Goal: Check status: Check status

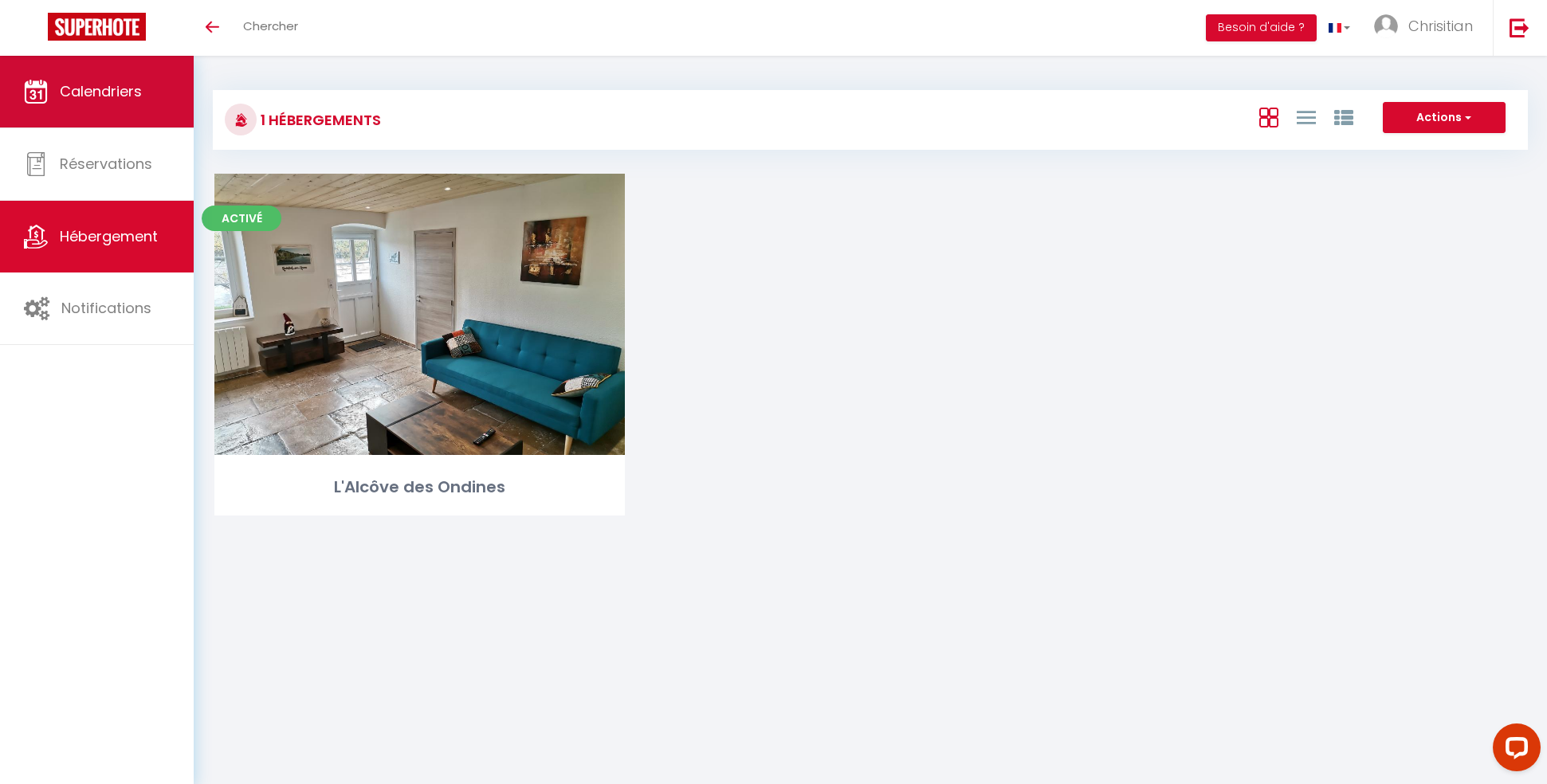
click at [119, 88] on span "Calendriers" at bounding box center [100, 91] width 82 height 20
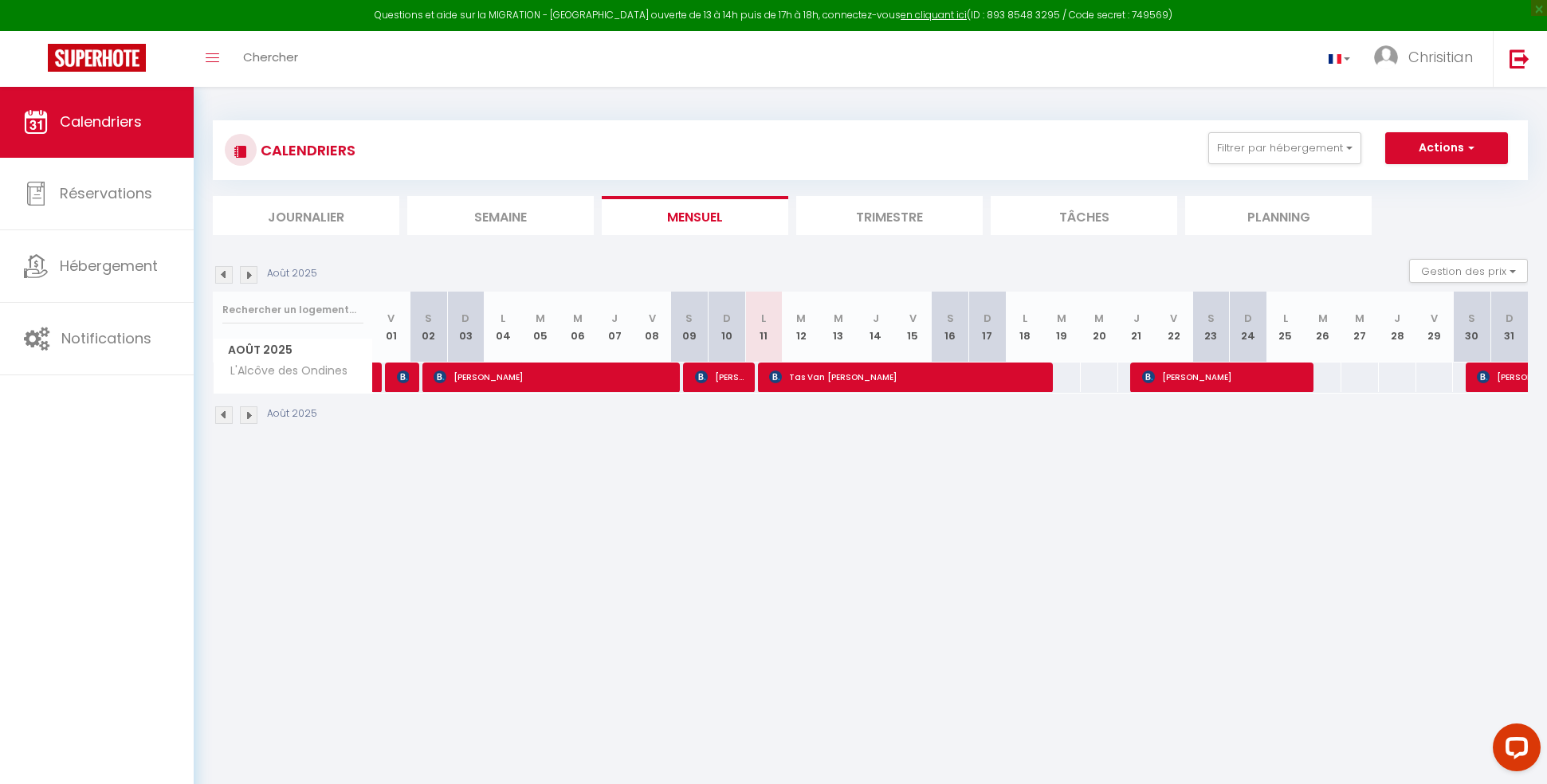
click at [248, 272] on img at bounding box center [248, 274] width 17 height 17
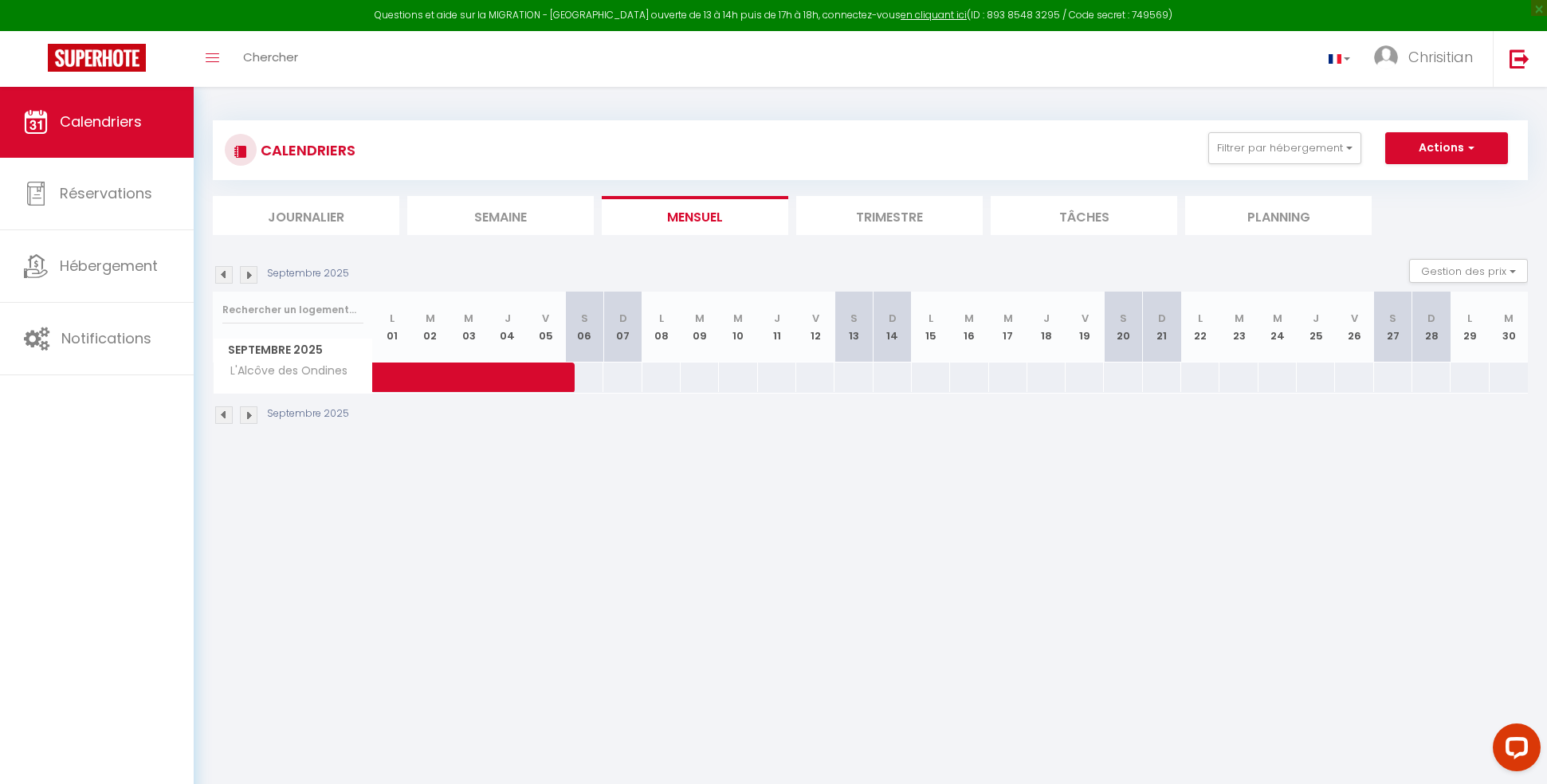
click at [223, 272] on img at bounding box center [224, 274] width 17 height 17
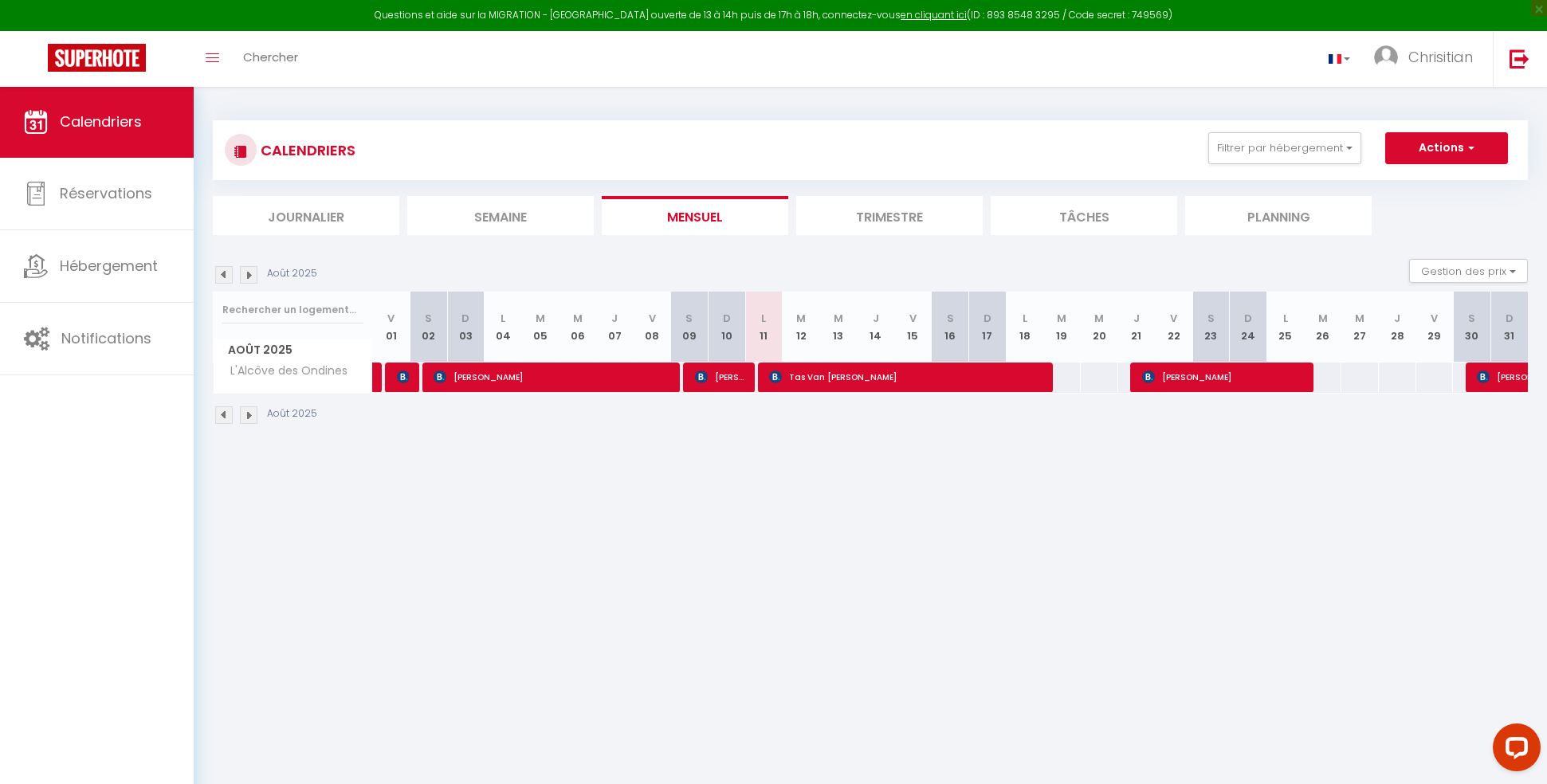
click at [1180, 488] on body "Questions et aide sur la MIGRATION - [GEOGRAPHIC_DATA] ouverte de 13 à 14h puis…" at bounding box center [774, 477] width 1547 height 784
drag, startPoint x: 1101, startPoint y: 481, endPoint x: 1102, endPoint y: 470, distance: 11.0
click at [1086, 474] on body "Questions et aide sur la MIGRATION - [GEOGRAPHIC_DATA] ouverte de 13 à 14h puis…" at bounding box center [774, 477] width 1547 height 784
drag, startPoint x: 1120, startPoint y: 469, endPoint x: 1083, endPoint y: 464, distance: 37.3
click at [1081, 464] on body "Questions et aide sur la MIGRATION - [GEOGRAPHIC_DATA] ouverte de 13 à 14h puis…" at bounding box center [774, 477] width 1547 height 784
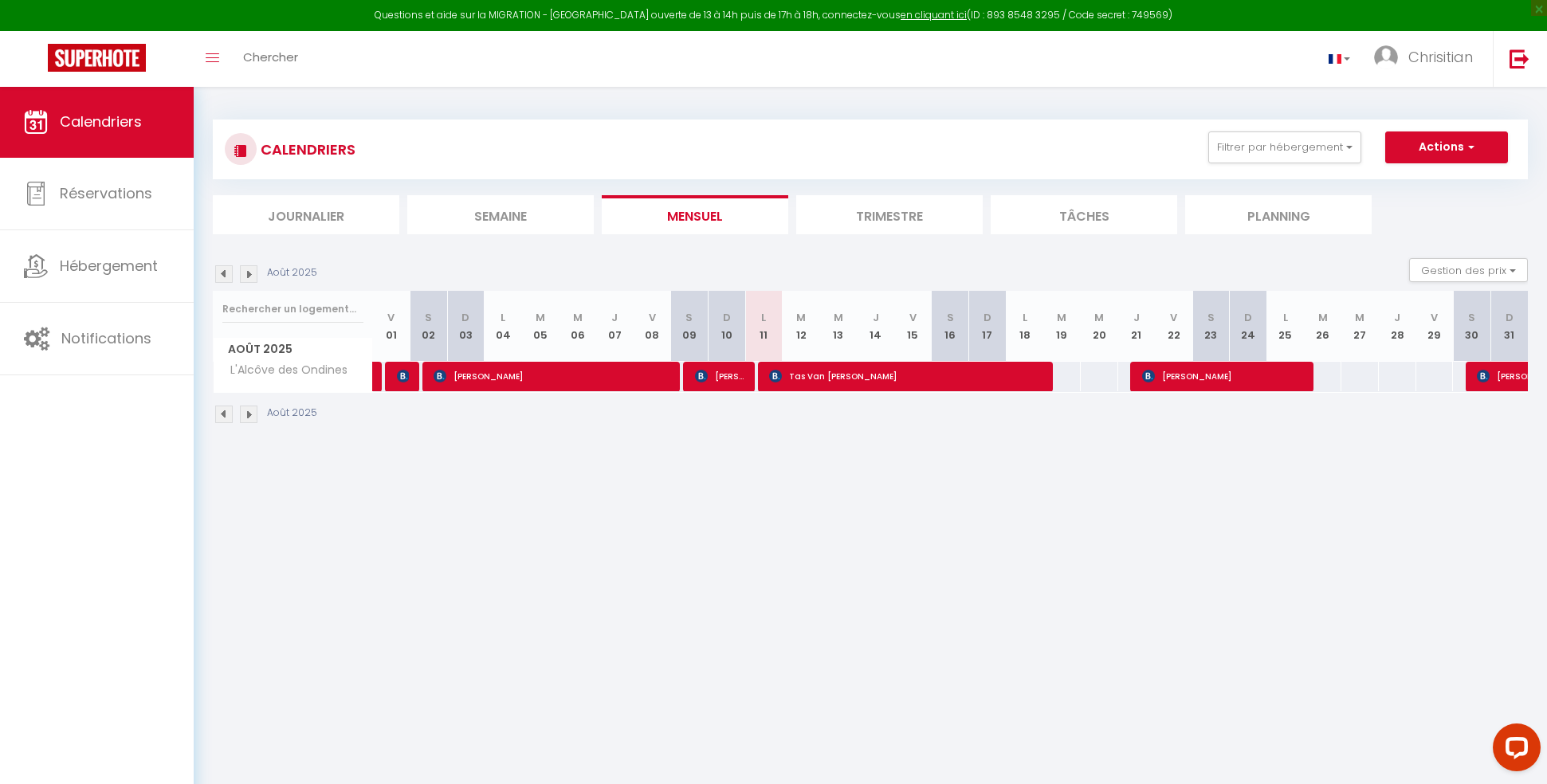
scroll to position [1, 0]
select select "OK"
select select "0"
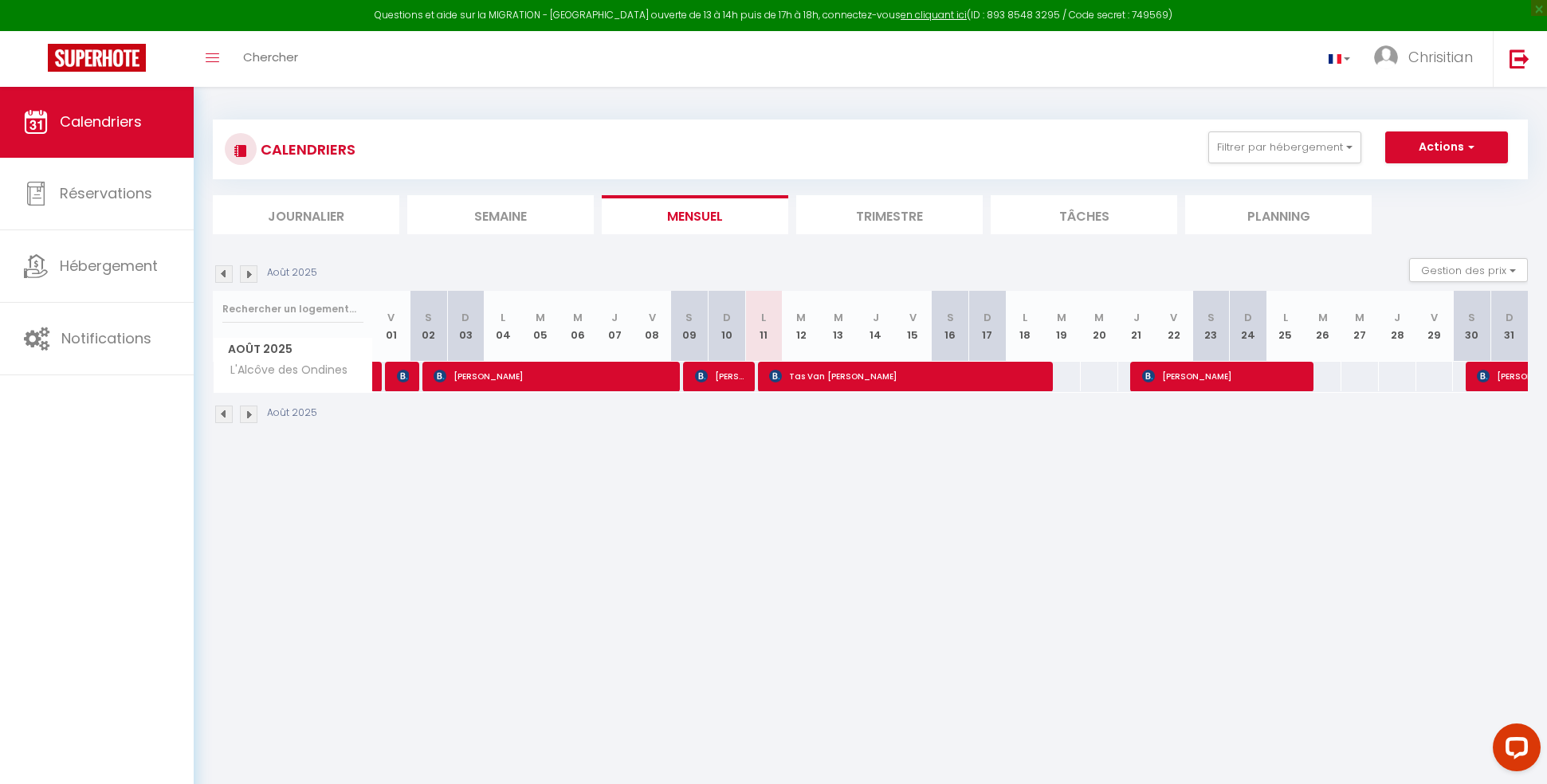
select select "0"
select select "1"
select select
